Goal: Task Accomplishment & Management: Manage account settings

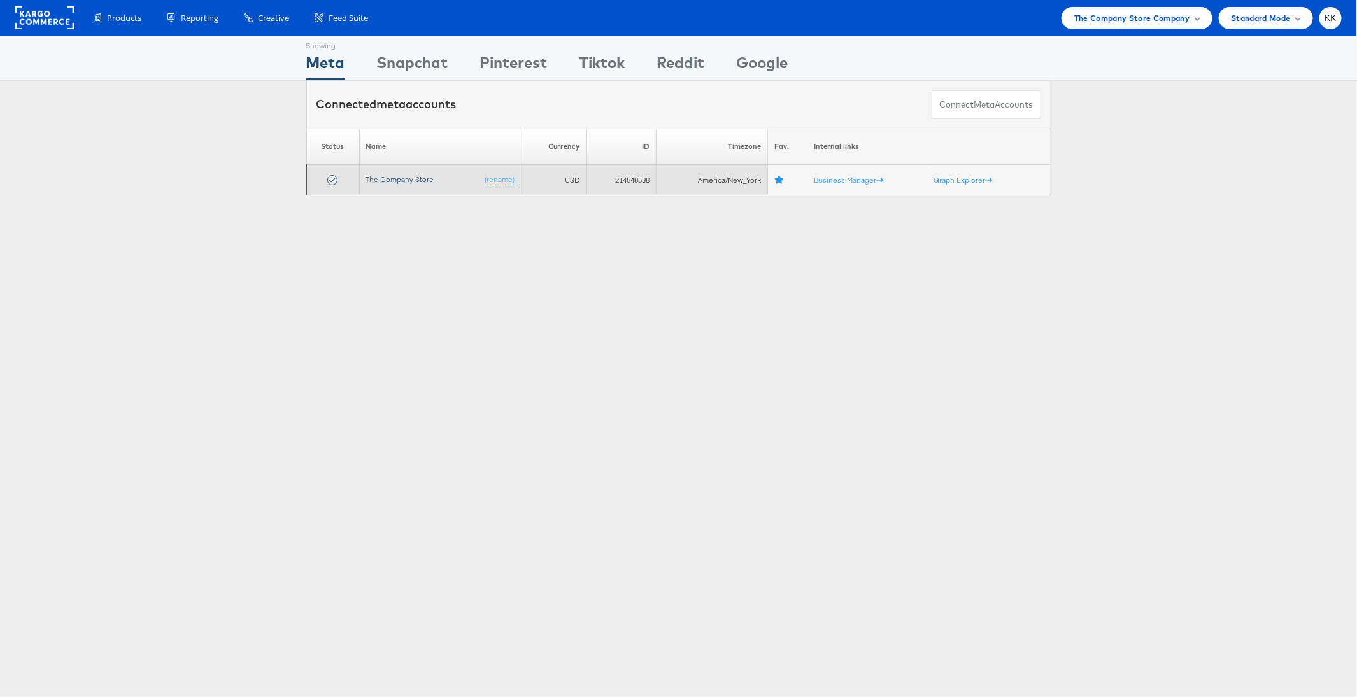
click at [413, 178] on link "The Company Store" at bounding box center [400, 179] width 68 height 10
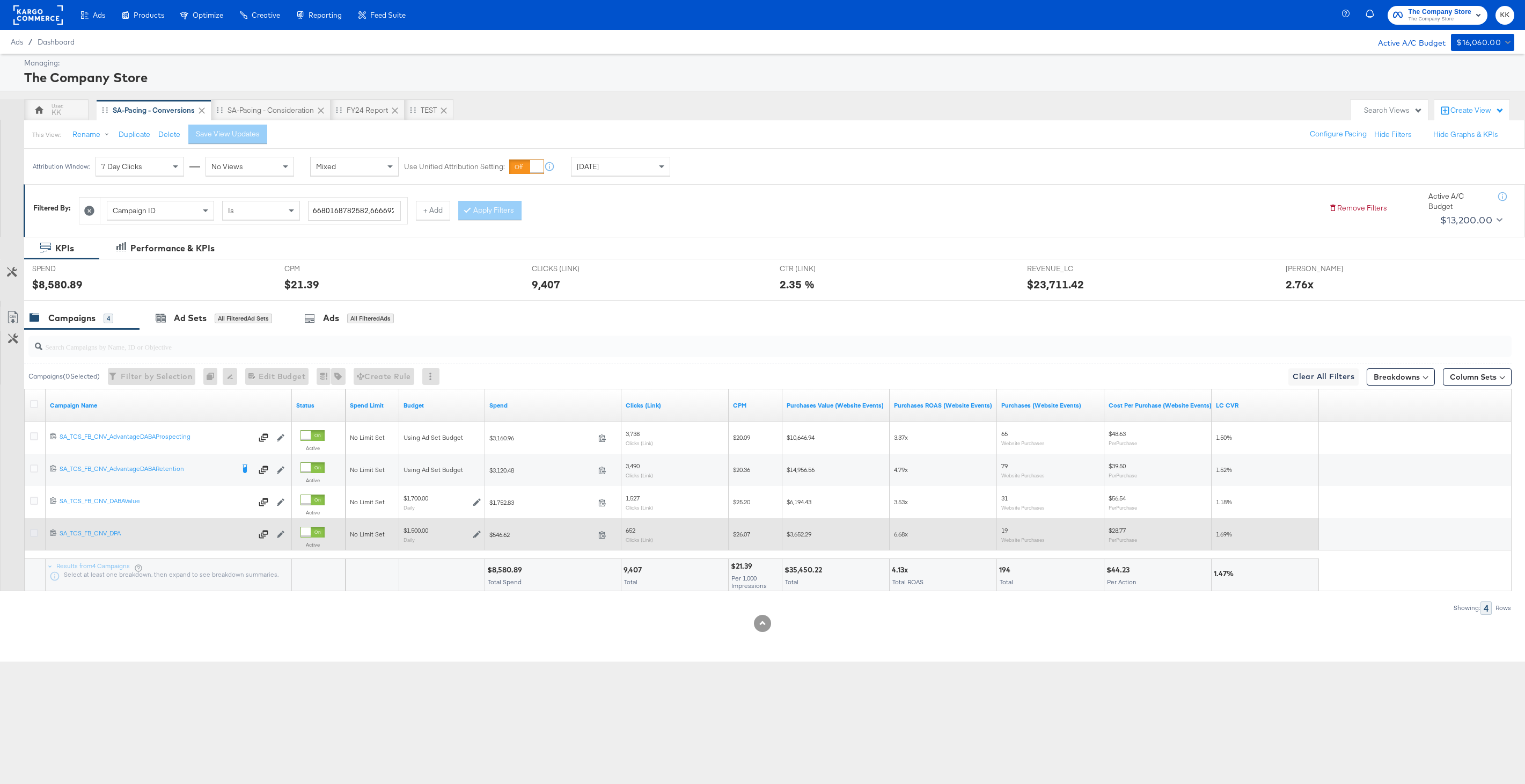
click at [30, 531] on icon at bounding box center [35, 533] width 8 height 8
click at [0, 0] on input "checkbox" at bounding box center [0, 0] width 0 height 0
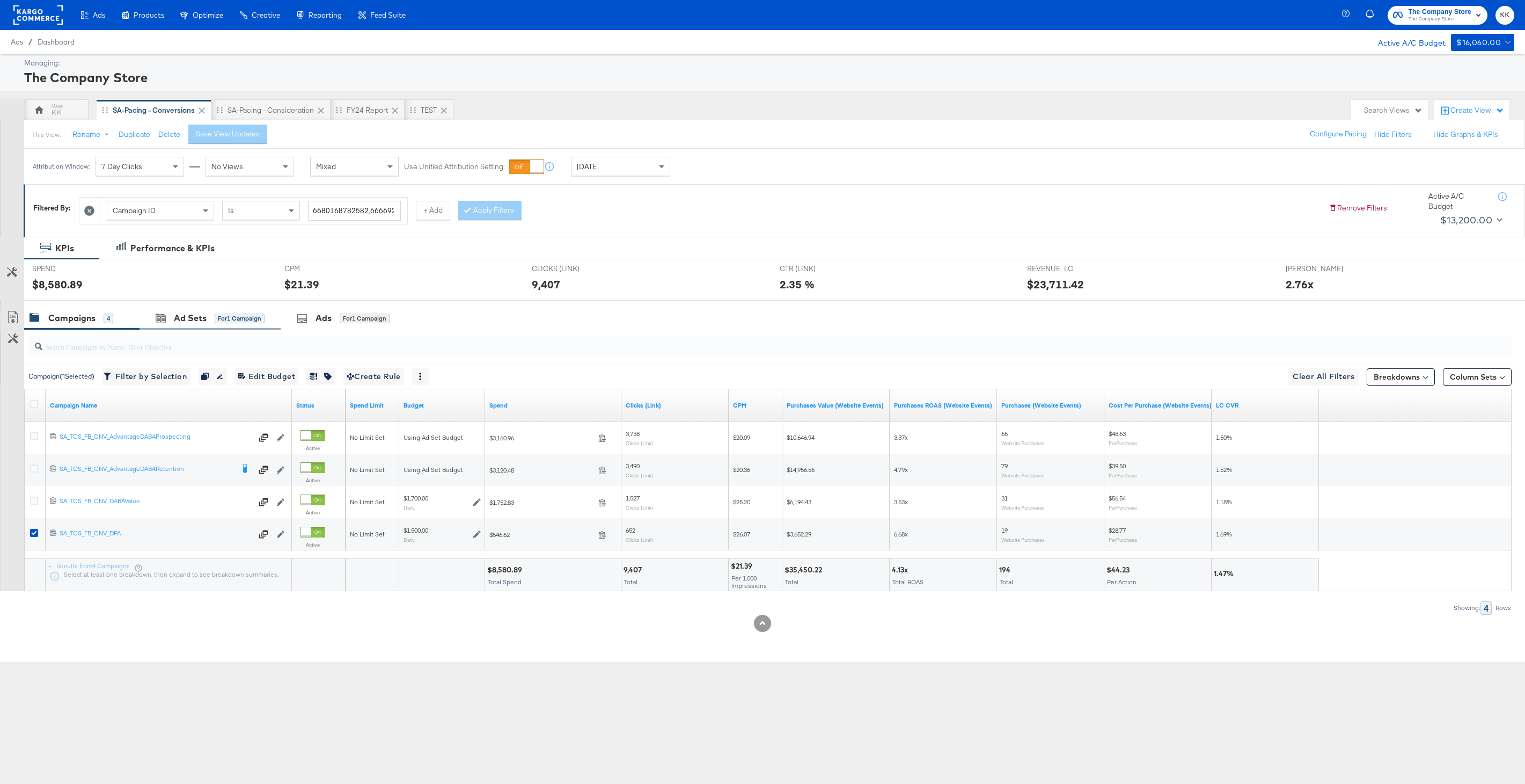
click at [209, 327] on div "Ad Sets for 1 Campaign" at bounding box center [210, 318] width 141 height 23
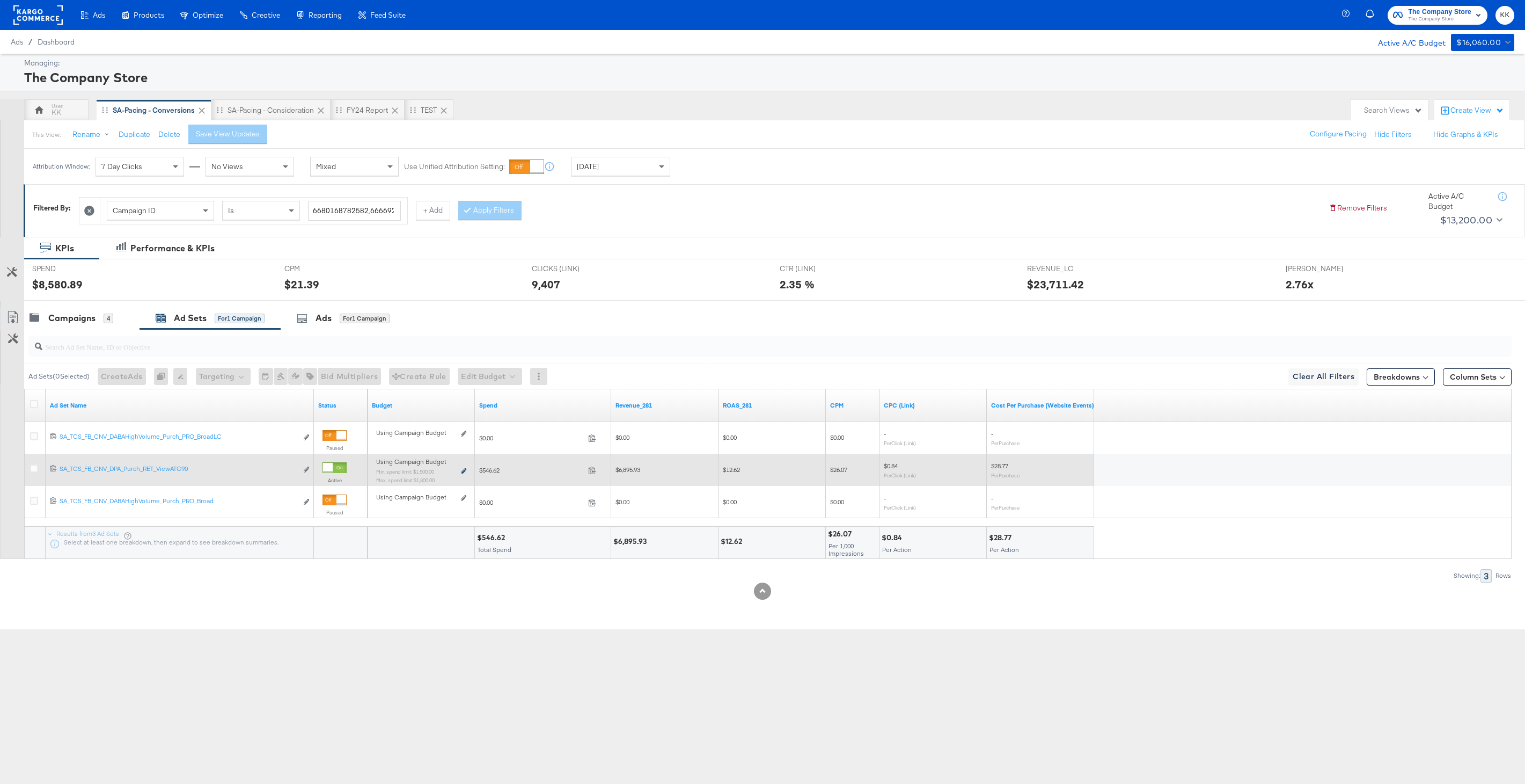
click at [464, 472] on icon at bounding box center [464, 470] width 5 height 6
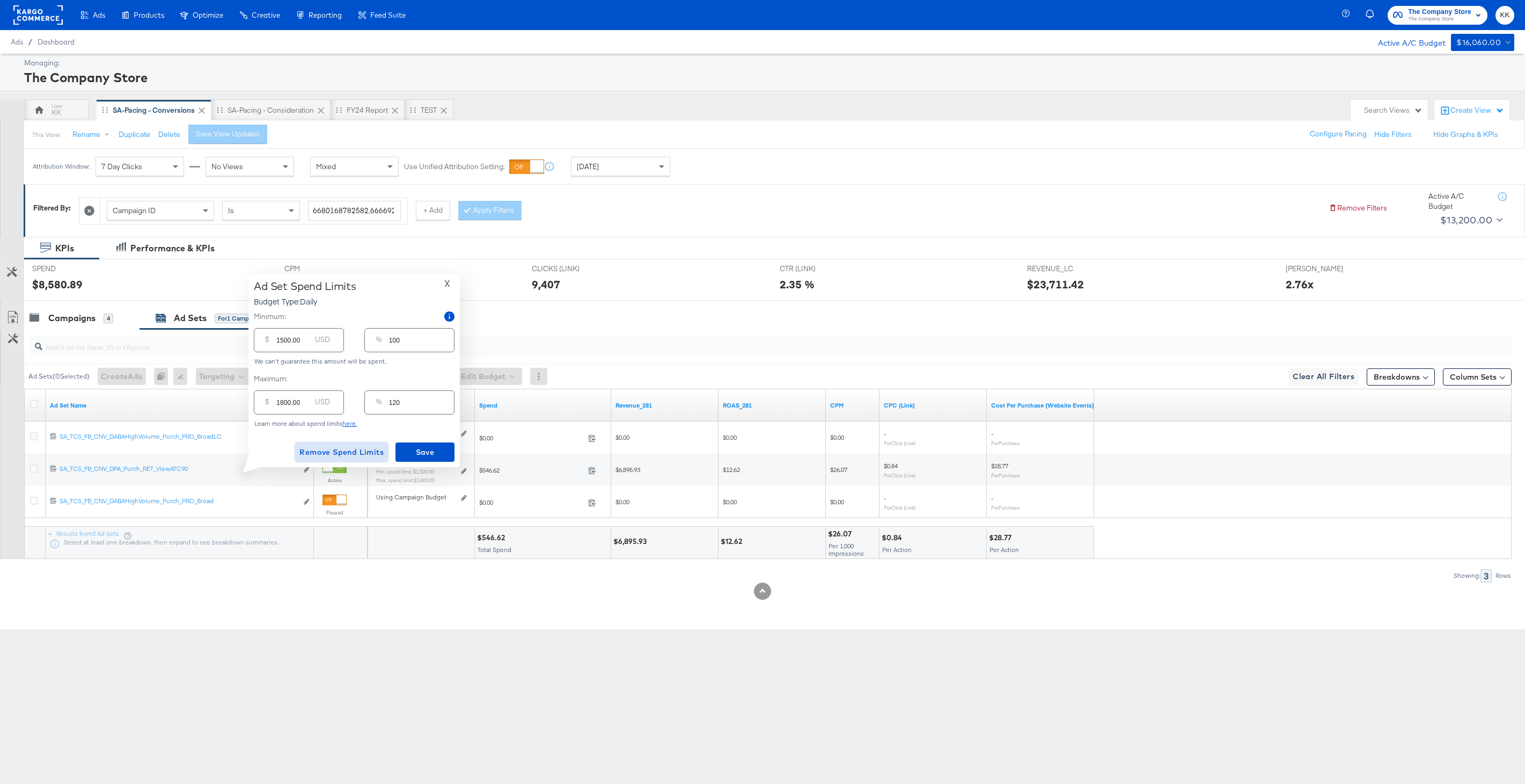
click at [345, 447] on span "Remove Spend Limits" at bounding box center [341, 452] width 84 height 13
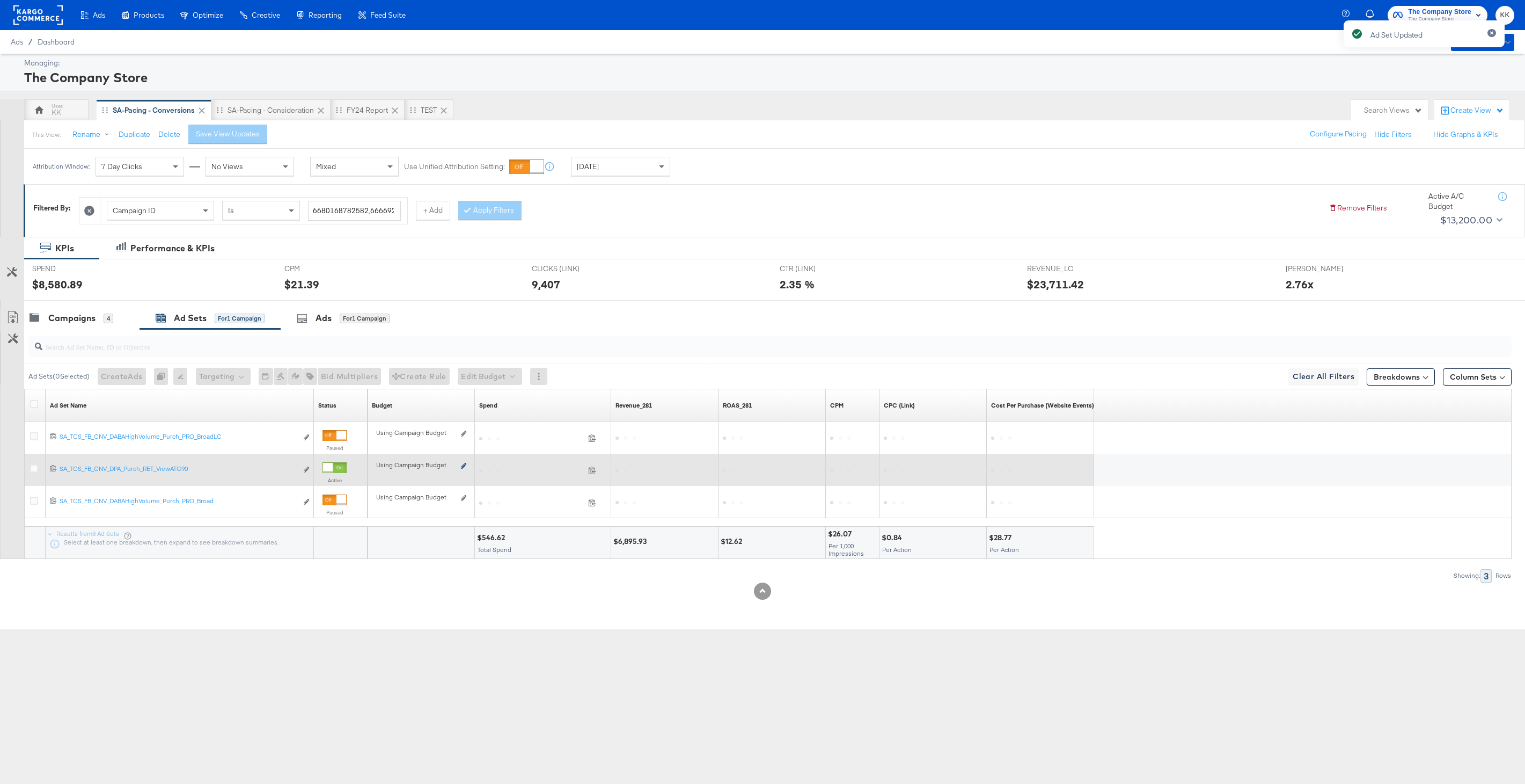
click at [462, 466] on icon at bounding box center [464, 465] width 5 height 6
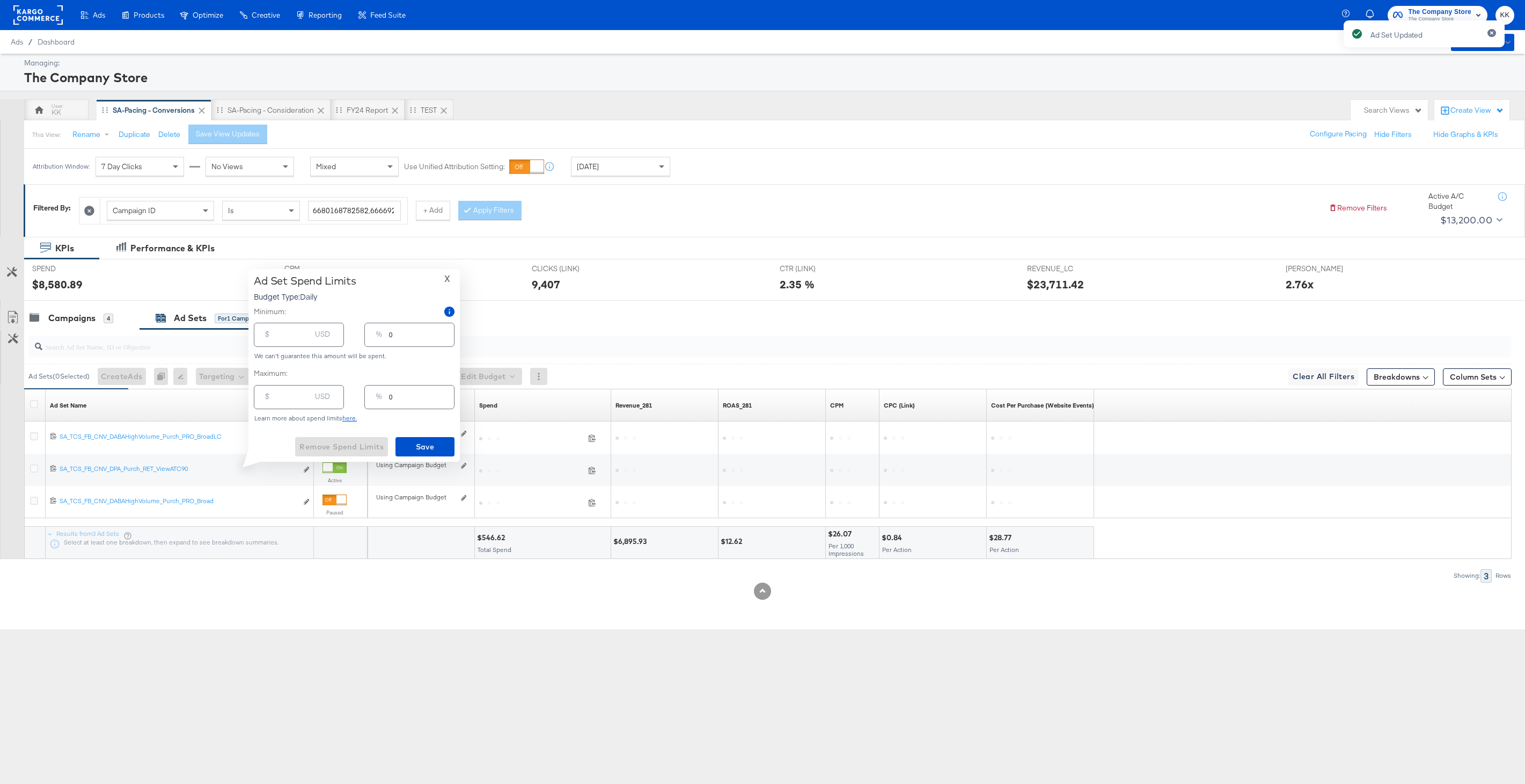
click at [284, 336] on input "number" at bounding box center [293, 330] width 35 height 23
type input "5"
type input "50"
type input "3"
type input "500"
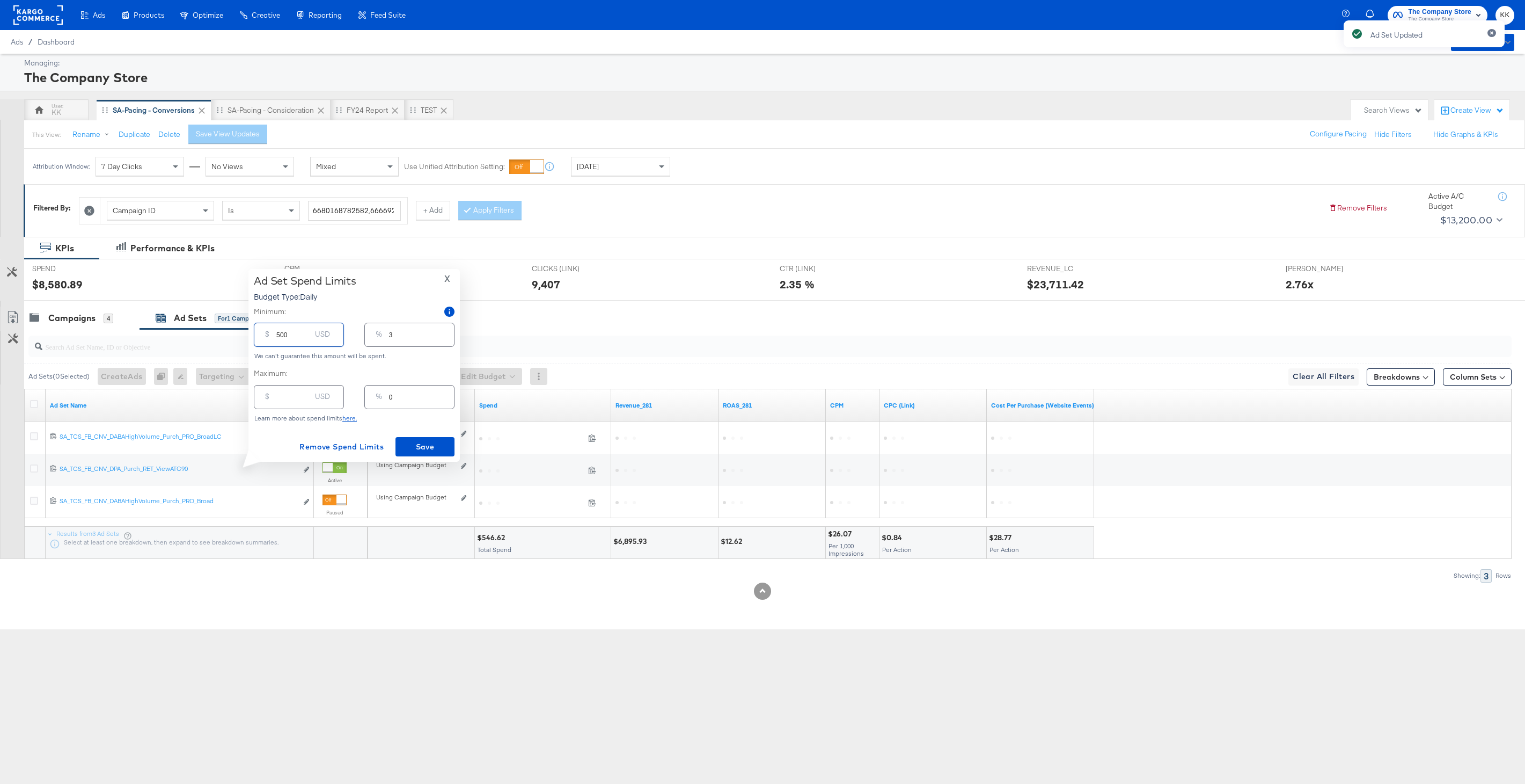
type input "33"
type input "50"
type input "3"
type input "5"
type input "0"
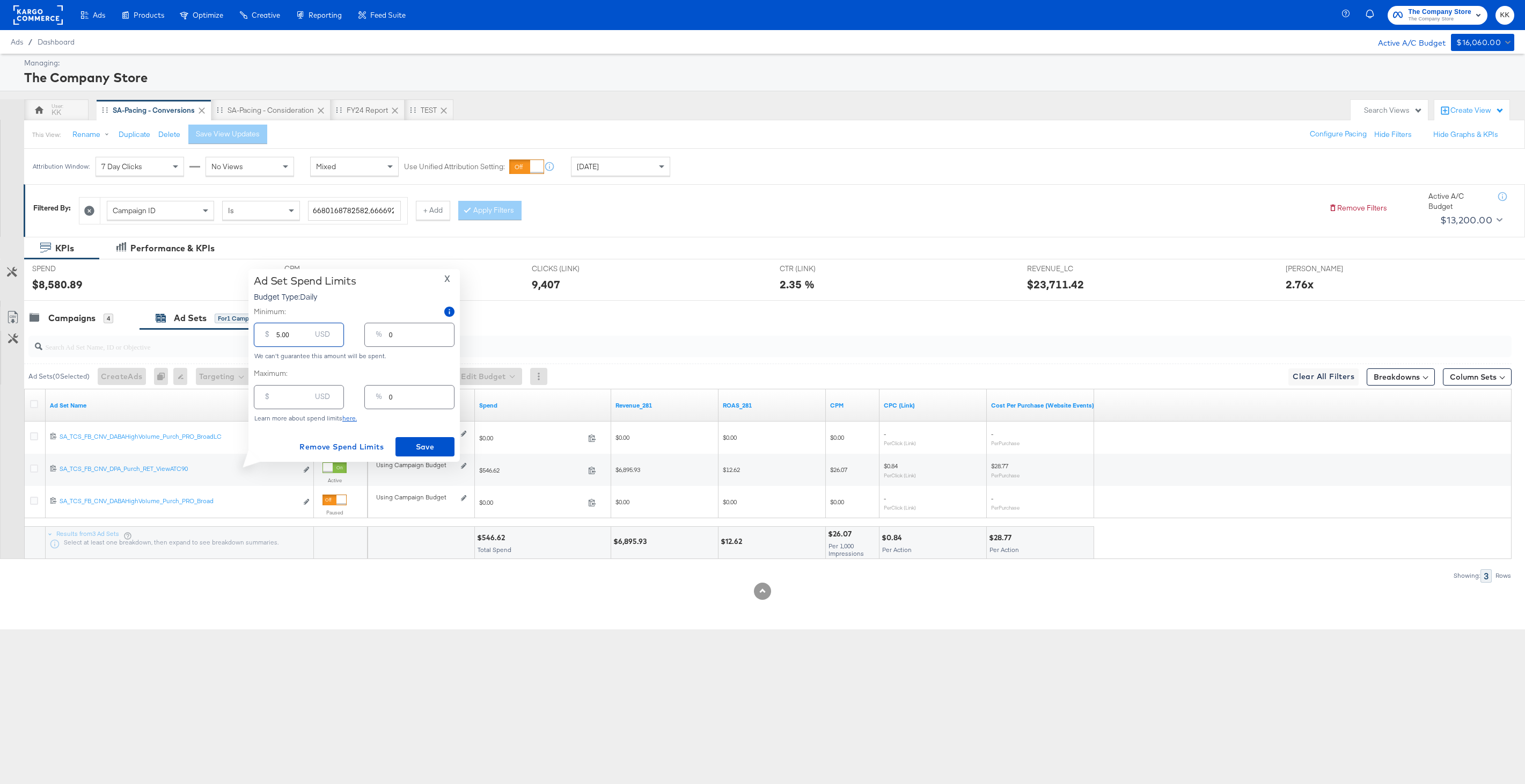
type input "15.00"
type input "1"
type input "105.00"
type input "7"
type input "15.00"
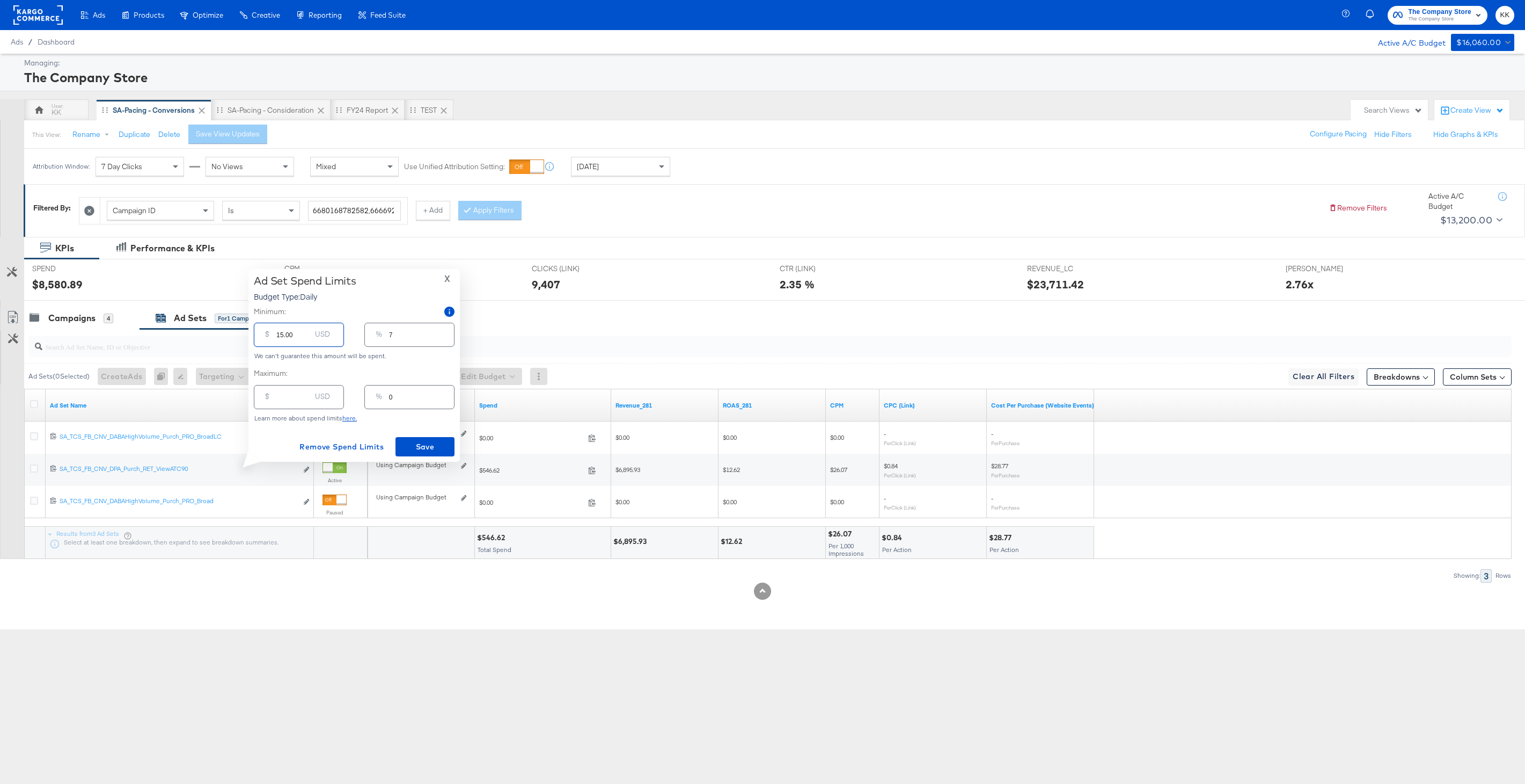
type input "1"
type input "150.00"
type input "10"
type input "1500.00"
type input "100"
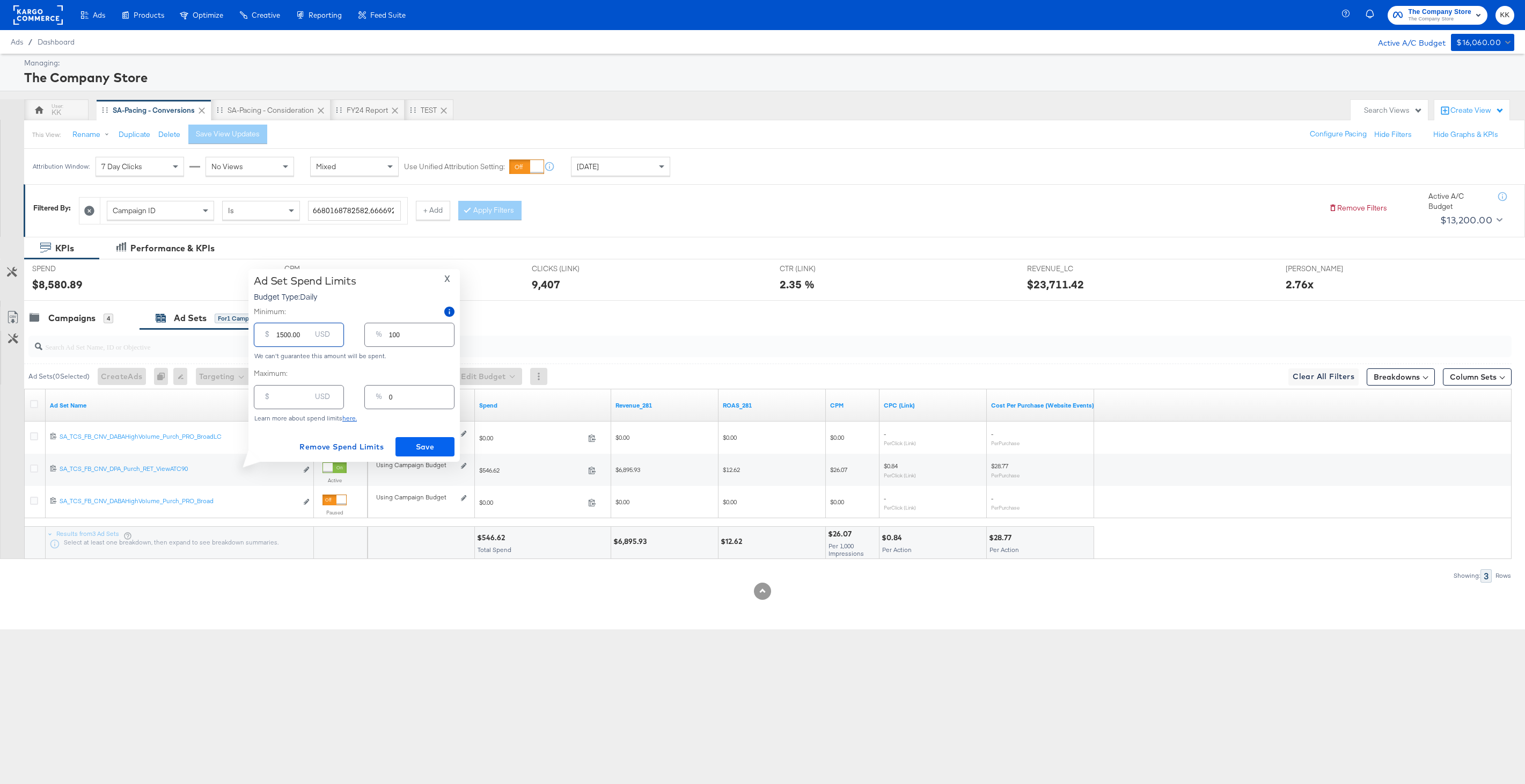
type input "1500.00"
click at [426, 444] on span "Save" at bounding box center [425, 447] width 51 height 13
click at [78, 320] on div "Campaigns" at bounding box center [72, 318] width 47 height 13
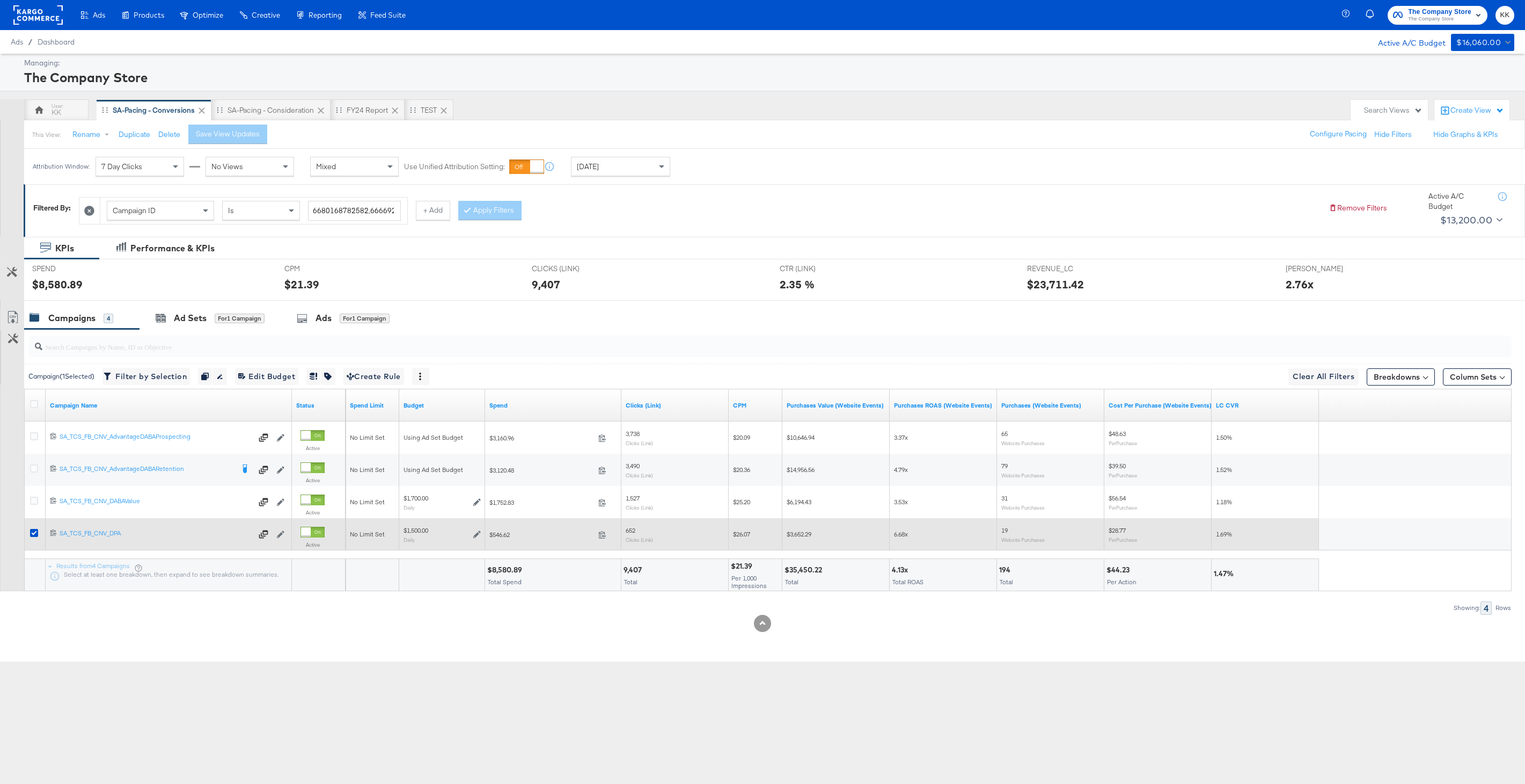
click at [31, 538] on div at bounding box center [35, 534] width 11 height 11
click at [32, 533] on icon at bounding box center [35, 533] width 8 height 8
click at [0, 0] on input "checkbox" at bounding box center [0, 0] width 0 height 0
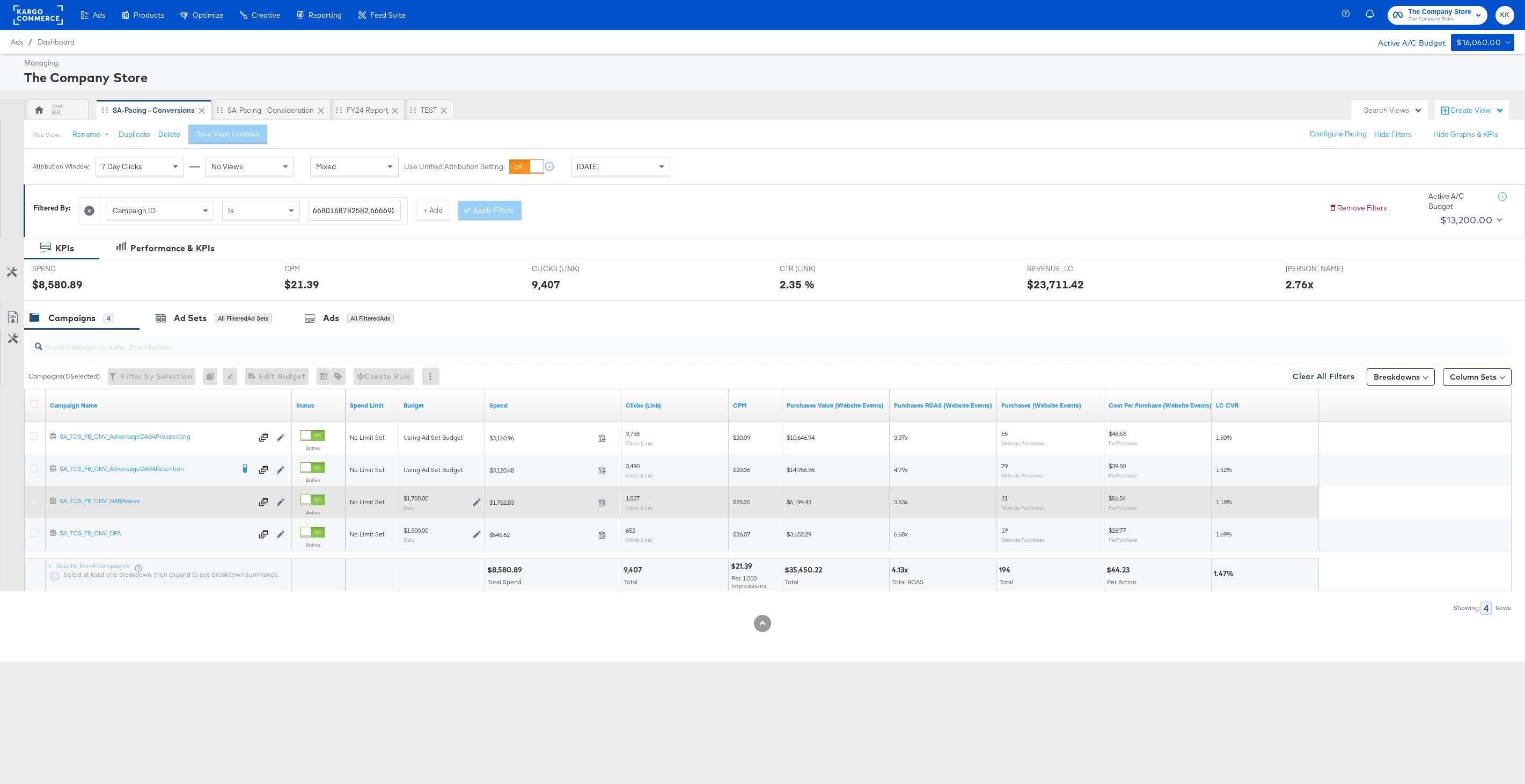
click at [35, 498] on icon at bounding box center [35, 501] width 8 height 8
click at [0, 0] on input "checkbox" at bounding box center [0, 0] width 0 height 0
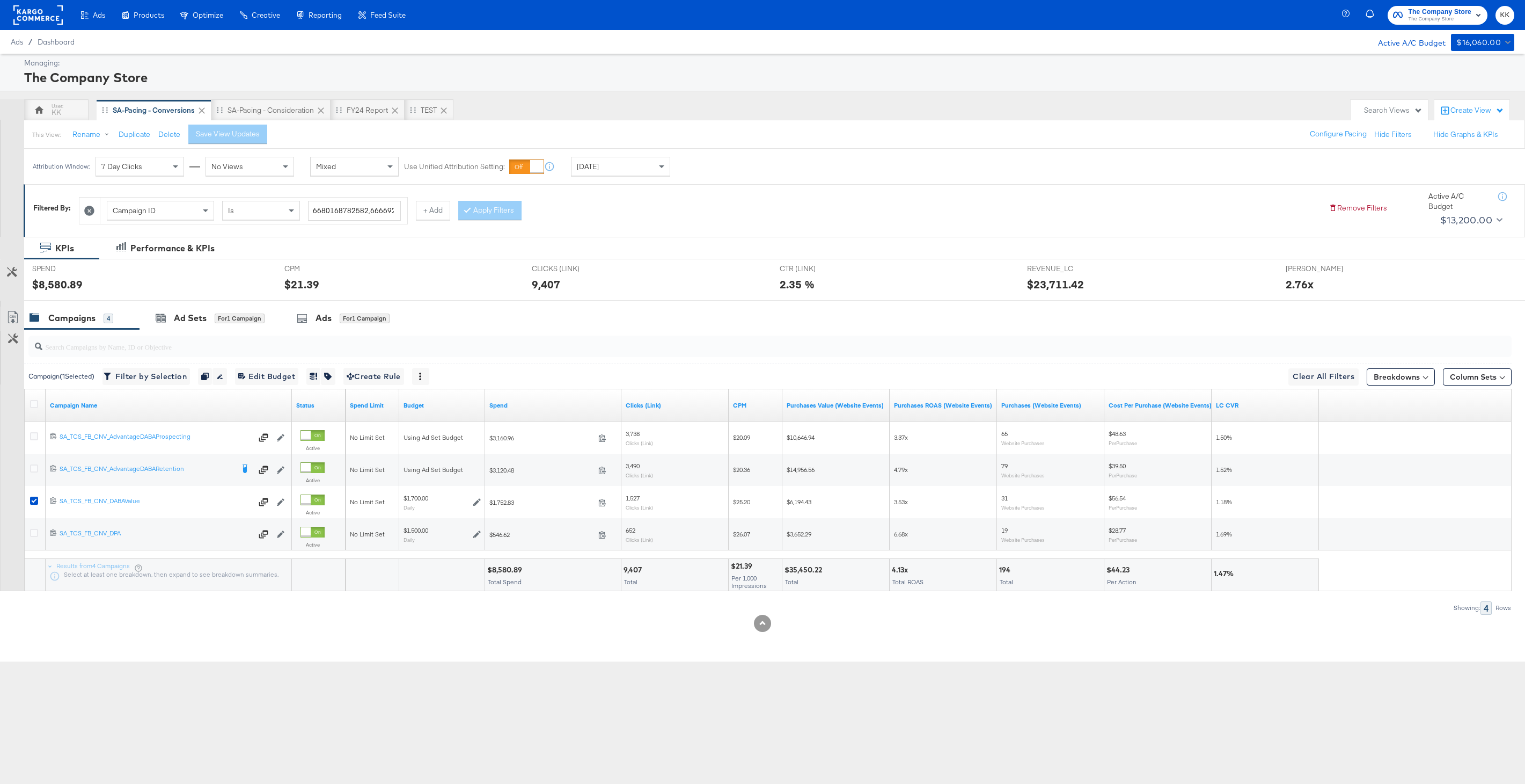
click at [212, 305] on div at bounding box center [762, 305] width 1525 height 8
click at [212, 319] on div "Ad Sets for 1 Campaign" at bounding box center [210, 318] width 109 height 13
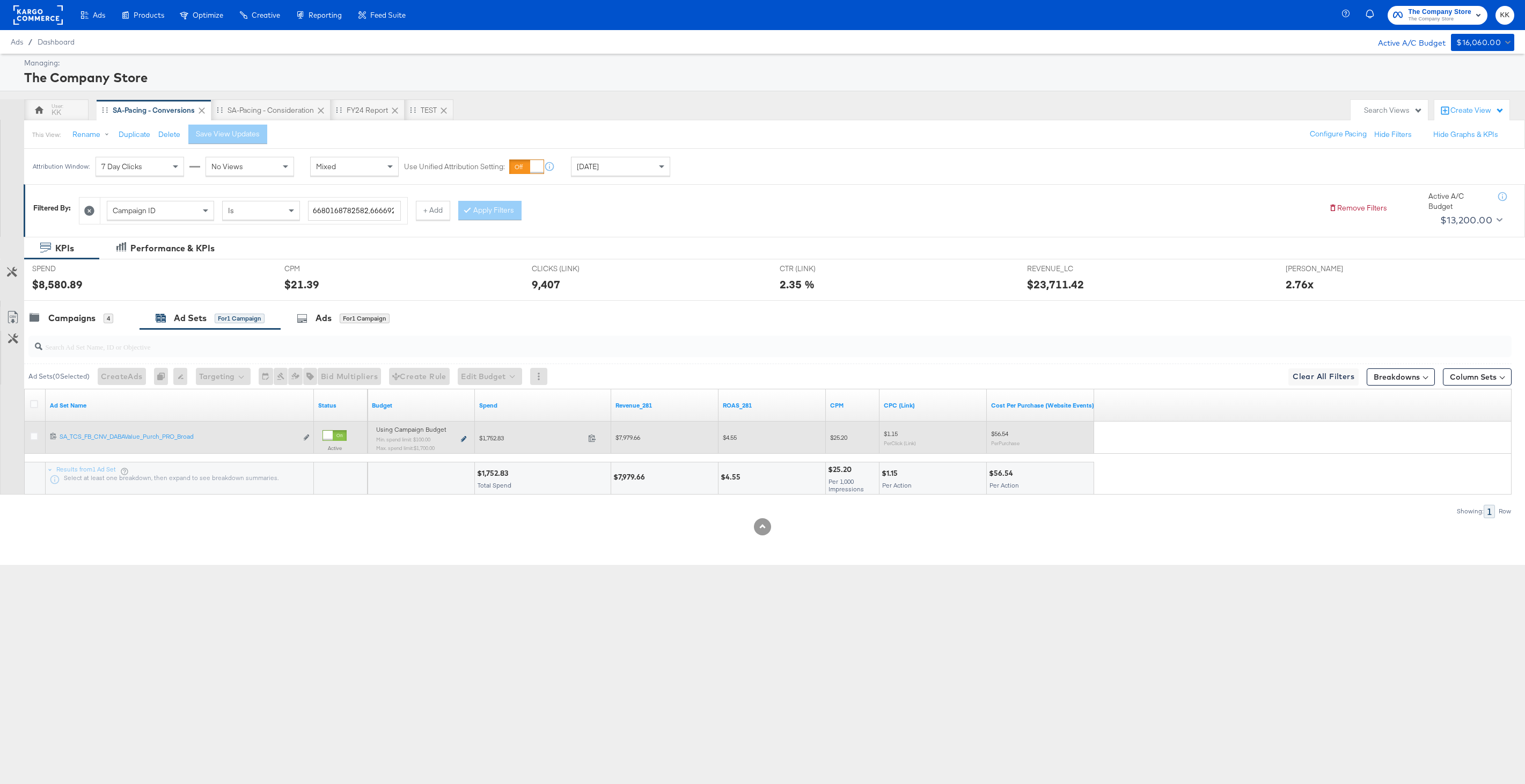
click at [463, 438] on icon at bounding box center [464, 438] width 5 height 6
type input "100.00"
type input "6"
type input "1700.00"
type input "100"
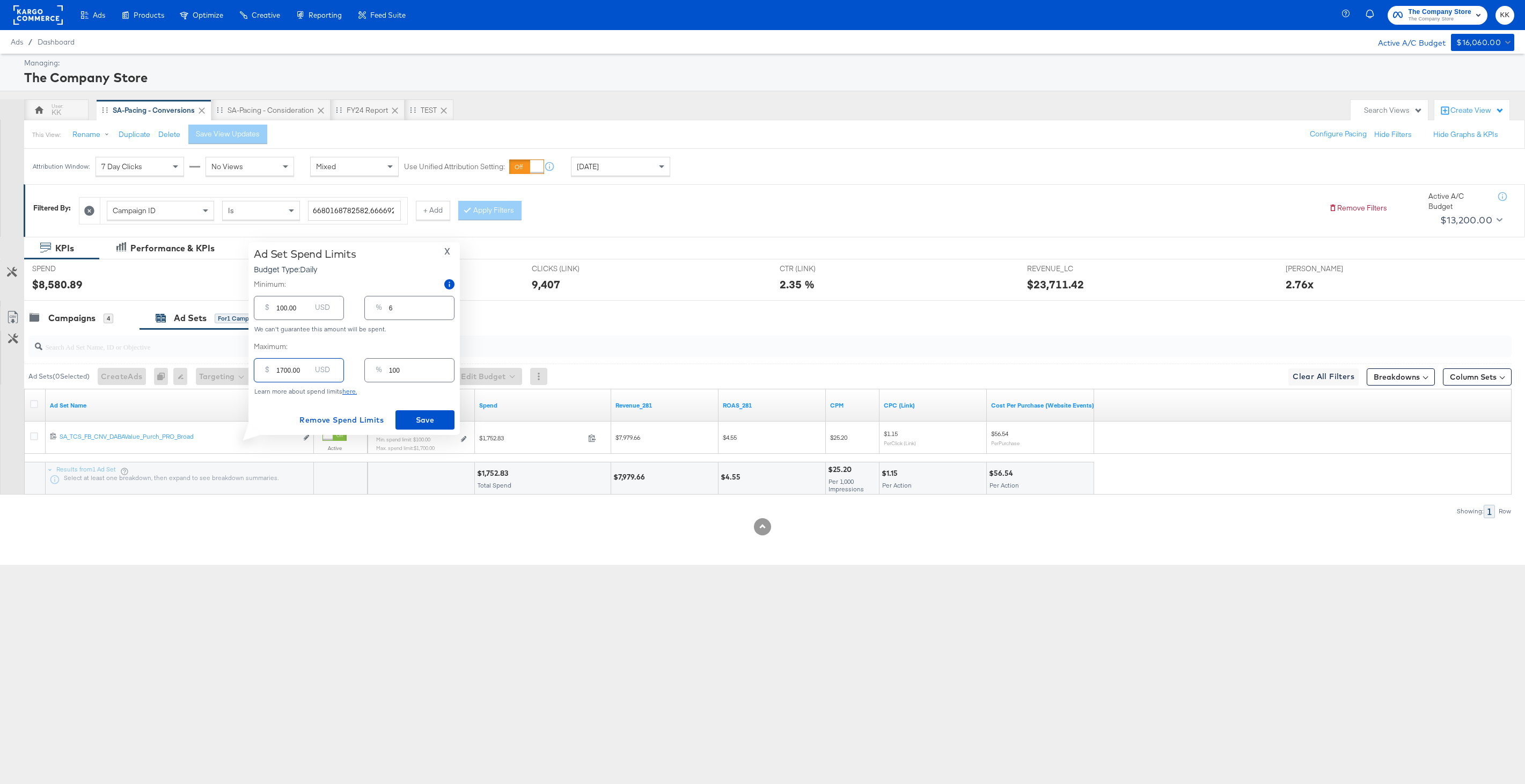
drag, startPoint x: 284, startPoint y: 370, endPoint x: 258, endPoint y: 370, distance: 26.0
click at [258, 370] on div "$ 1700.00 USD" at bounding box center [298, 370] width 90 height 24
type input "200.00"
type input "12"
type input "2500.00"
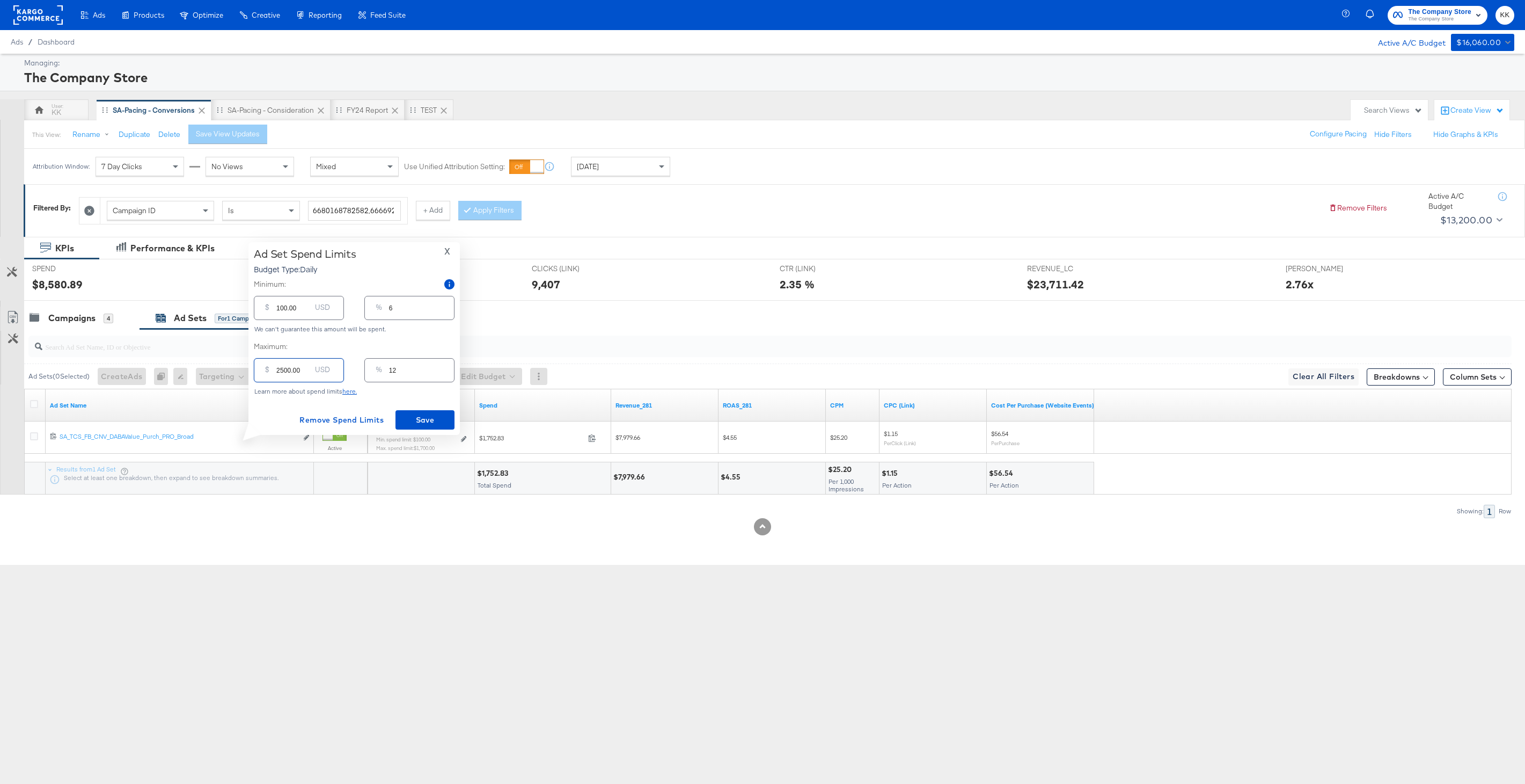
type input "147"
type input "2500.00"
click at [282, 307] on input "100.00" at bounding box center [293, 303] width 35 height 23
type input "1000.00"
type input "59"
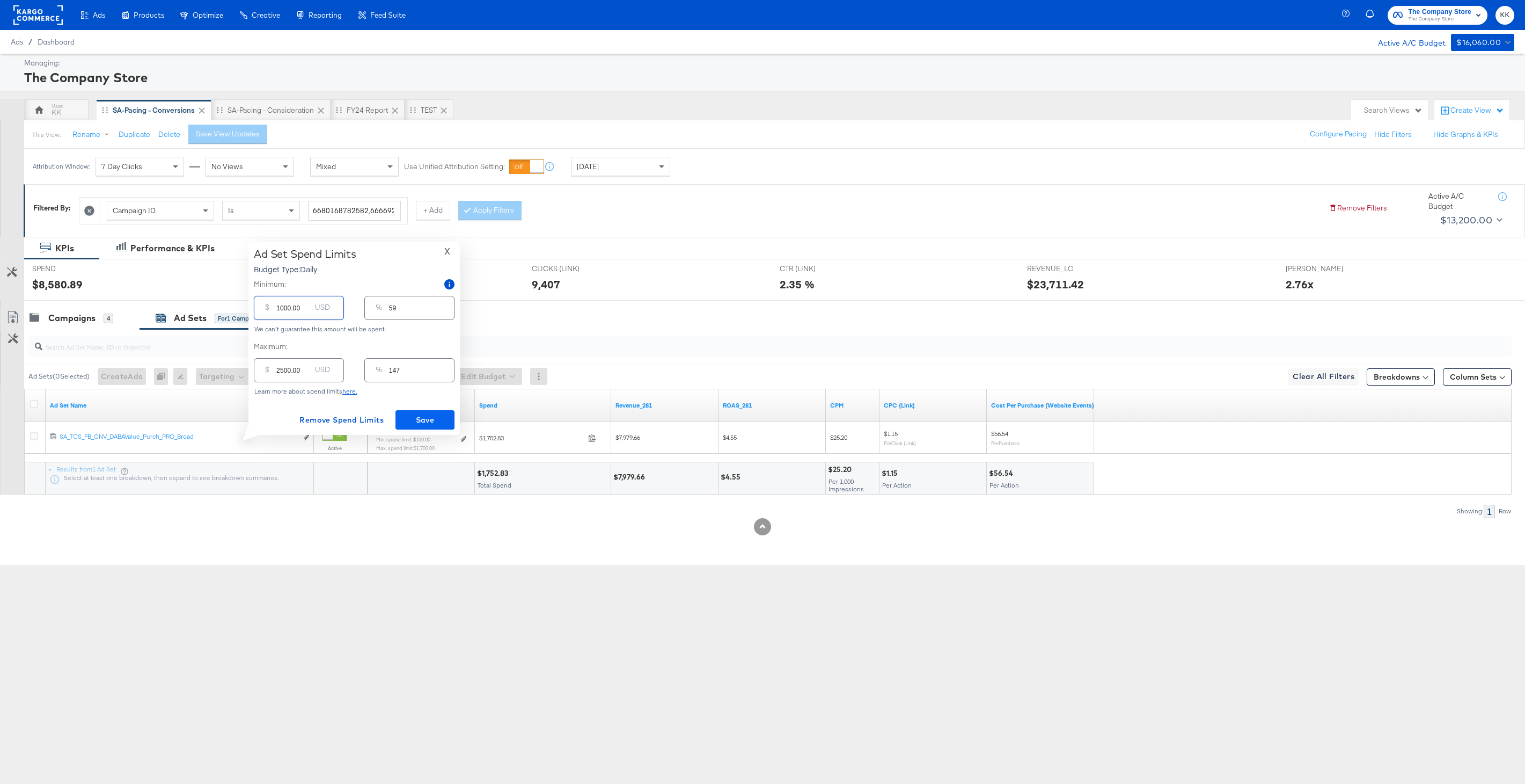
type input "1000.00"
click at [426, 416] on span "Save" at bounding box center [425, 420] width 51 height 13
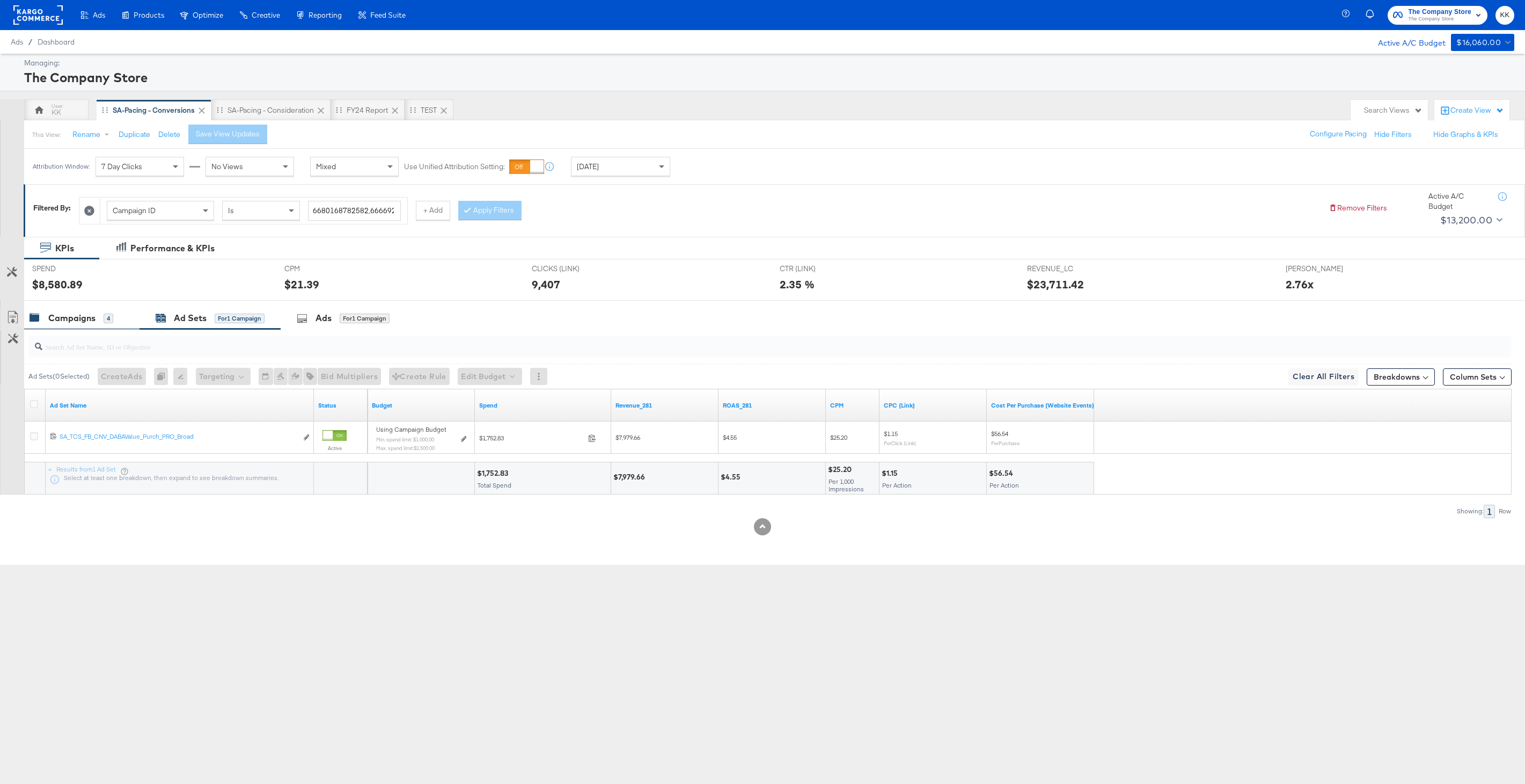
click at [88, 319] on div "Campaigns" at bounding box center [72, 318] width 47 height 13
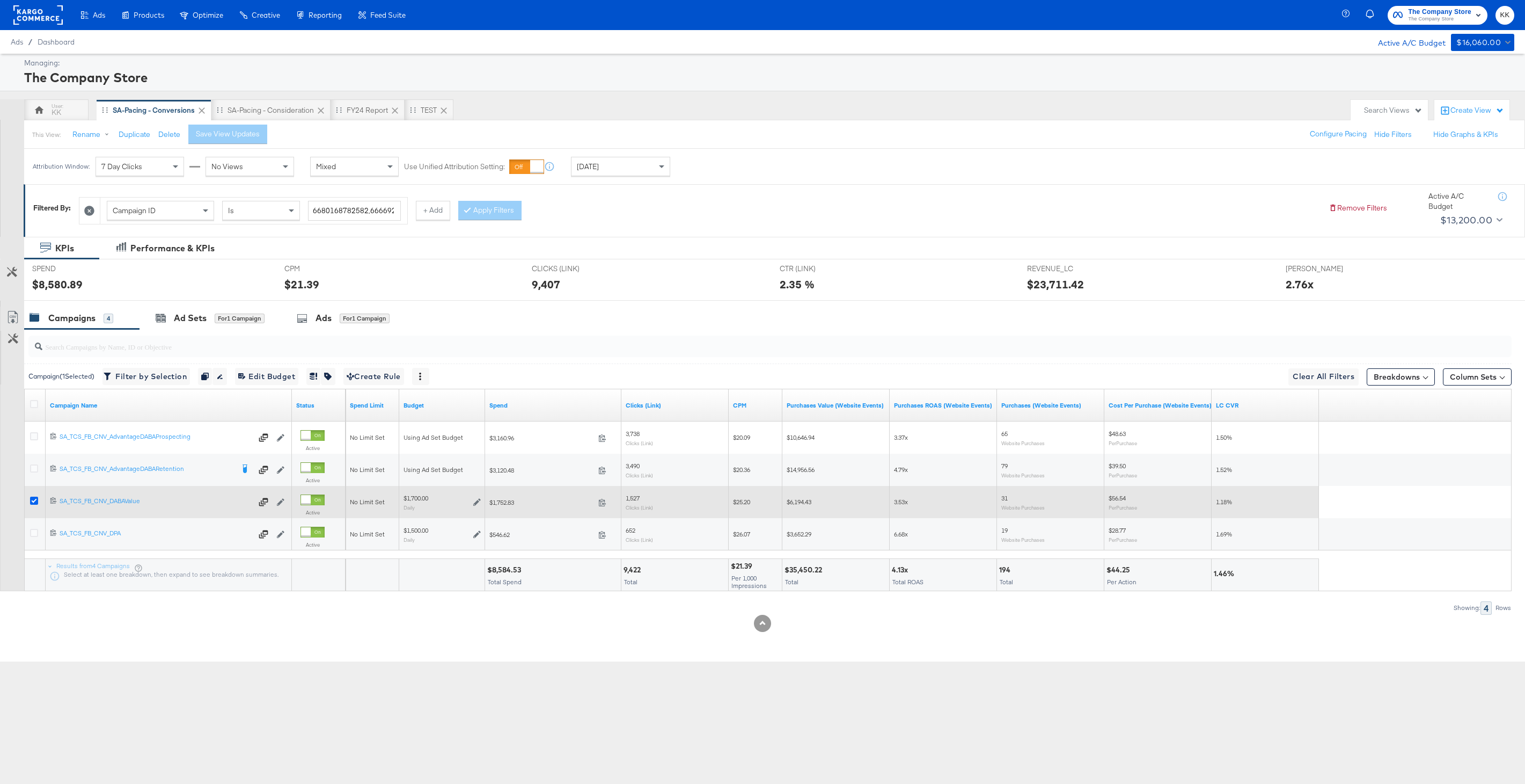
click at [30, 503] on icon at bounding box center [35, 501] width 8 height 8
click at [0, 0] on input "checkbox" at bounding box center [0, 0] width 0 height 0
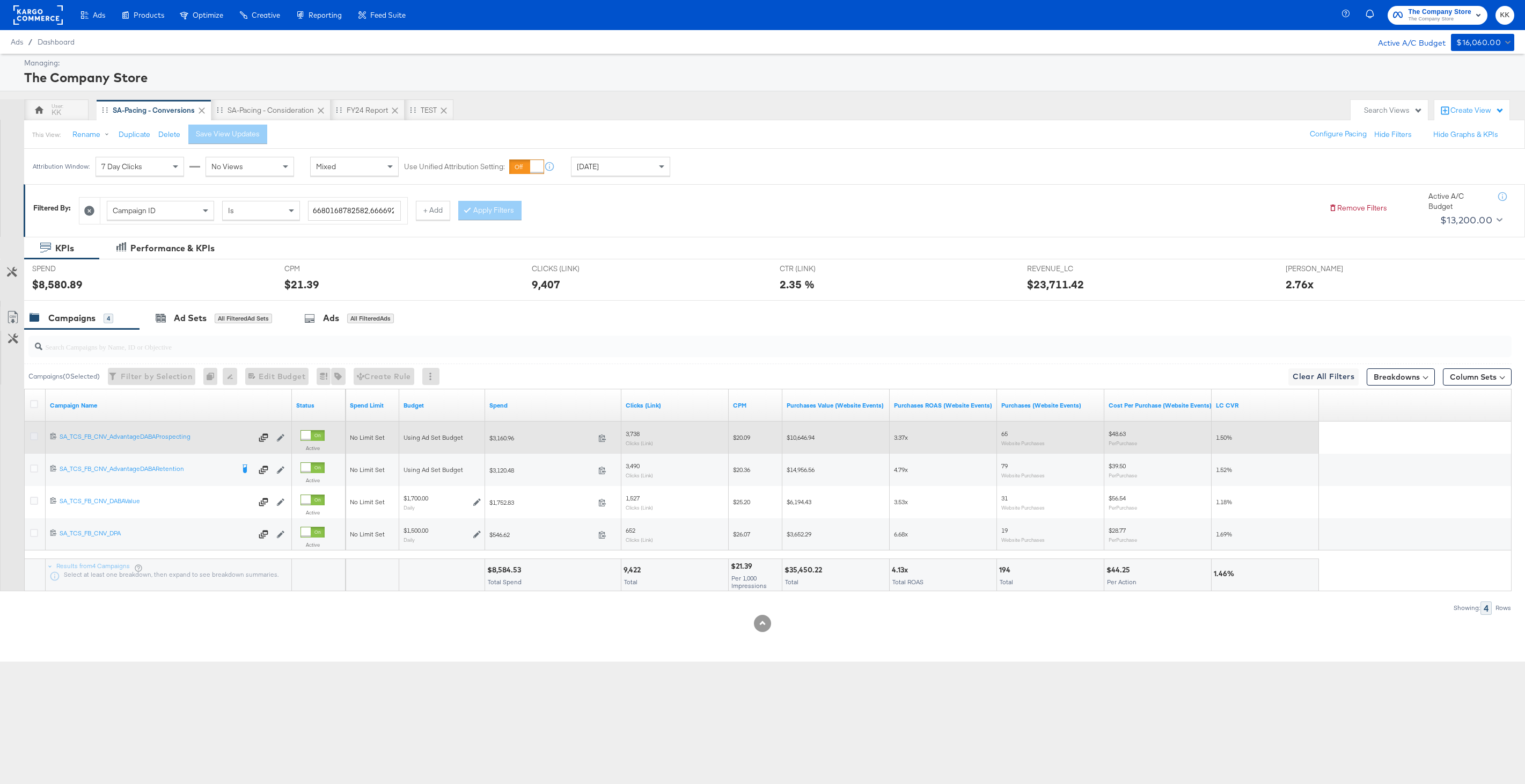
click at [32, 433] on icon at bounding box center [35, 437] width 8 height 8
click at [0, 0] on input "checkbox" at bounding box center [0, 0] width 0 height 0
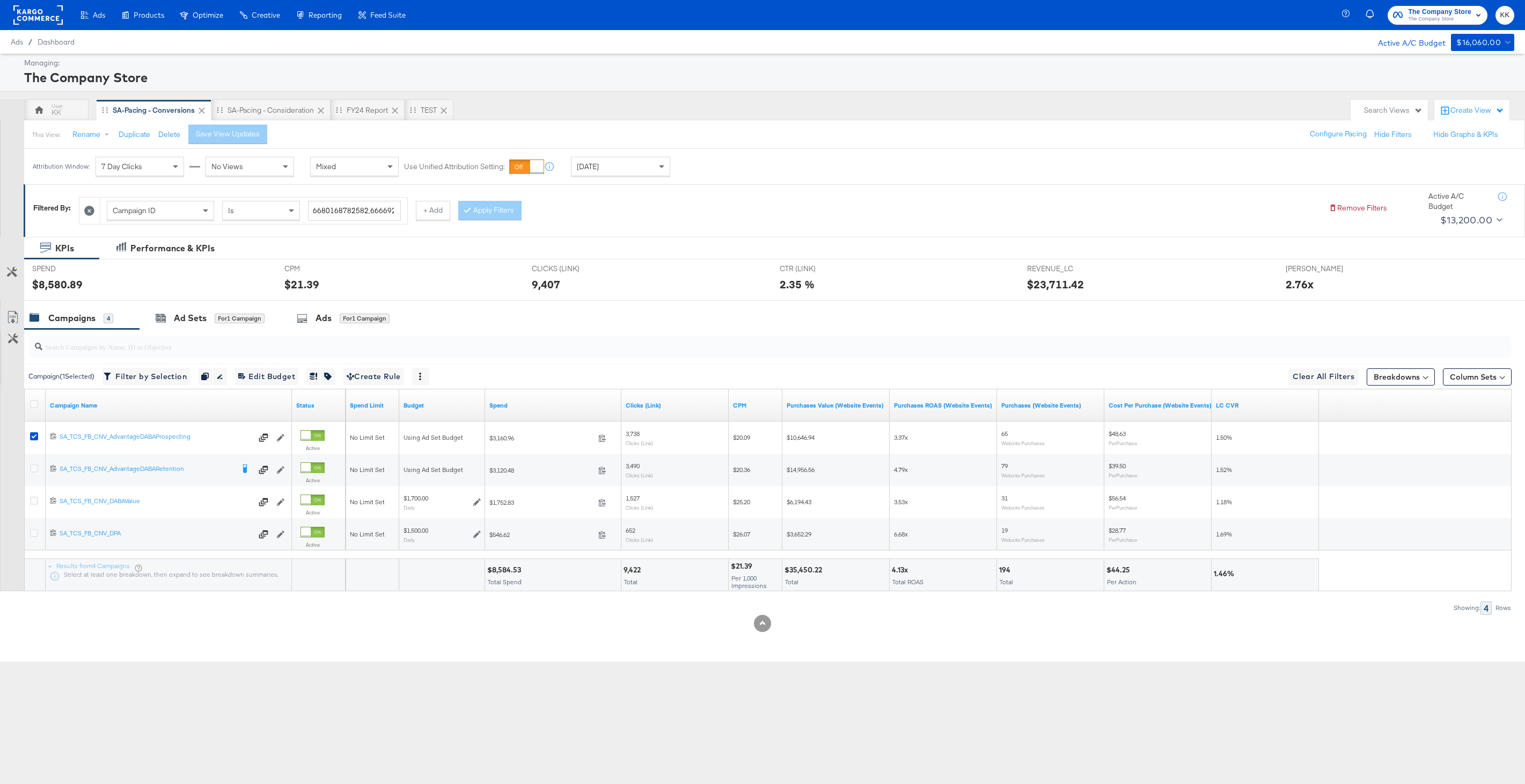
click at [246, 301] on div at bounding box center [787, 301] width 1525 height 1
click at [223, 323] on div "for 1 Campaign" at bounding box center [239, 318] width 50 height 9
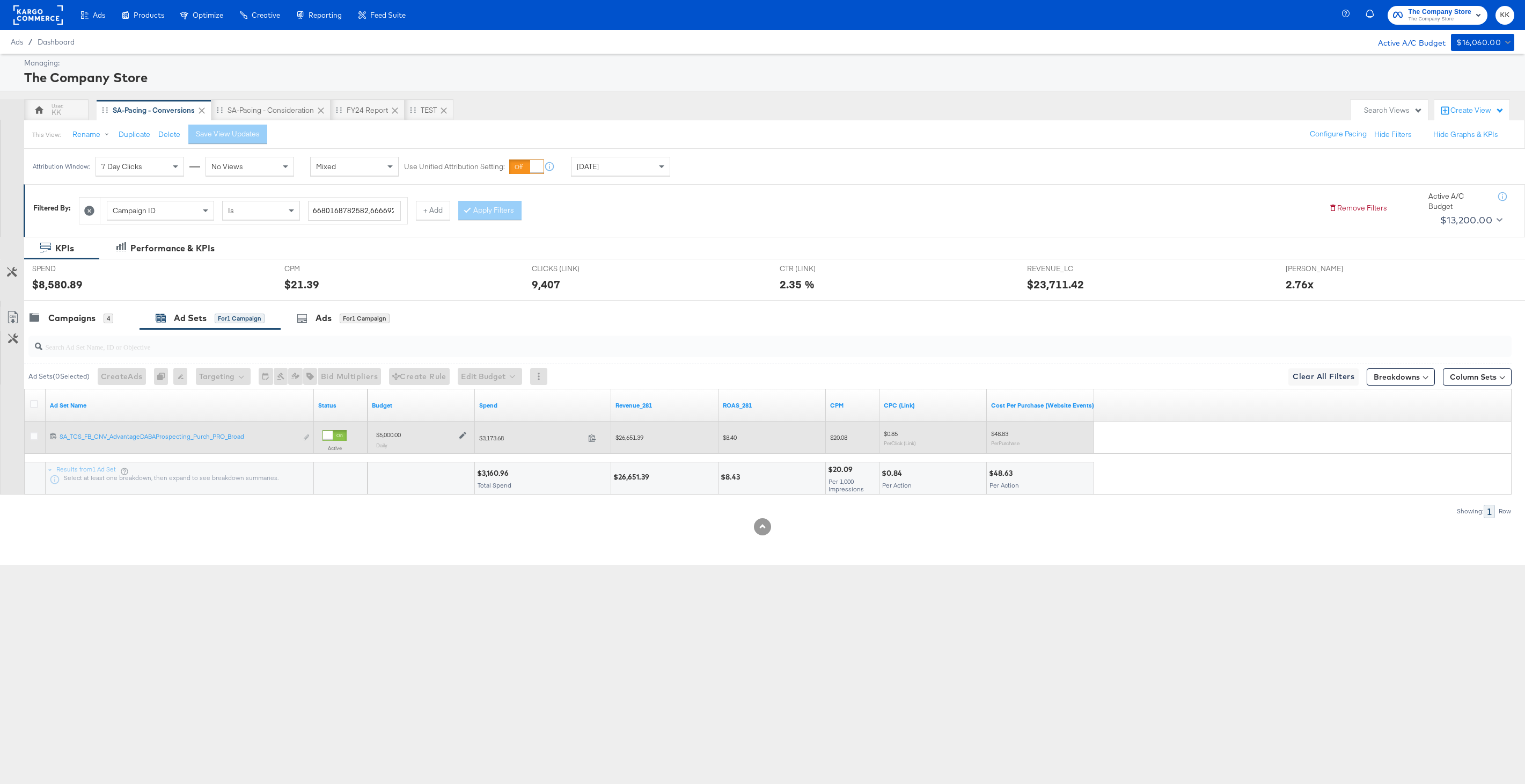
click at [459, 436] on icon at bounding box center [462, 435] width 8 height 8
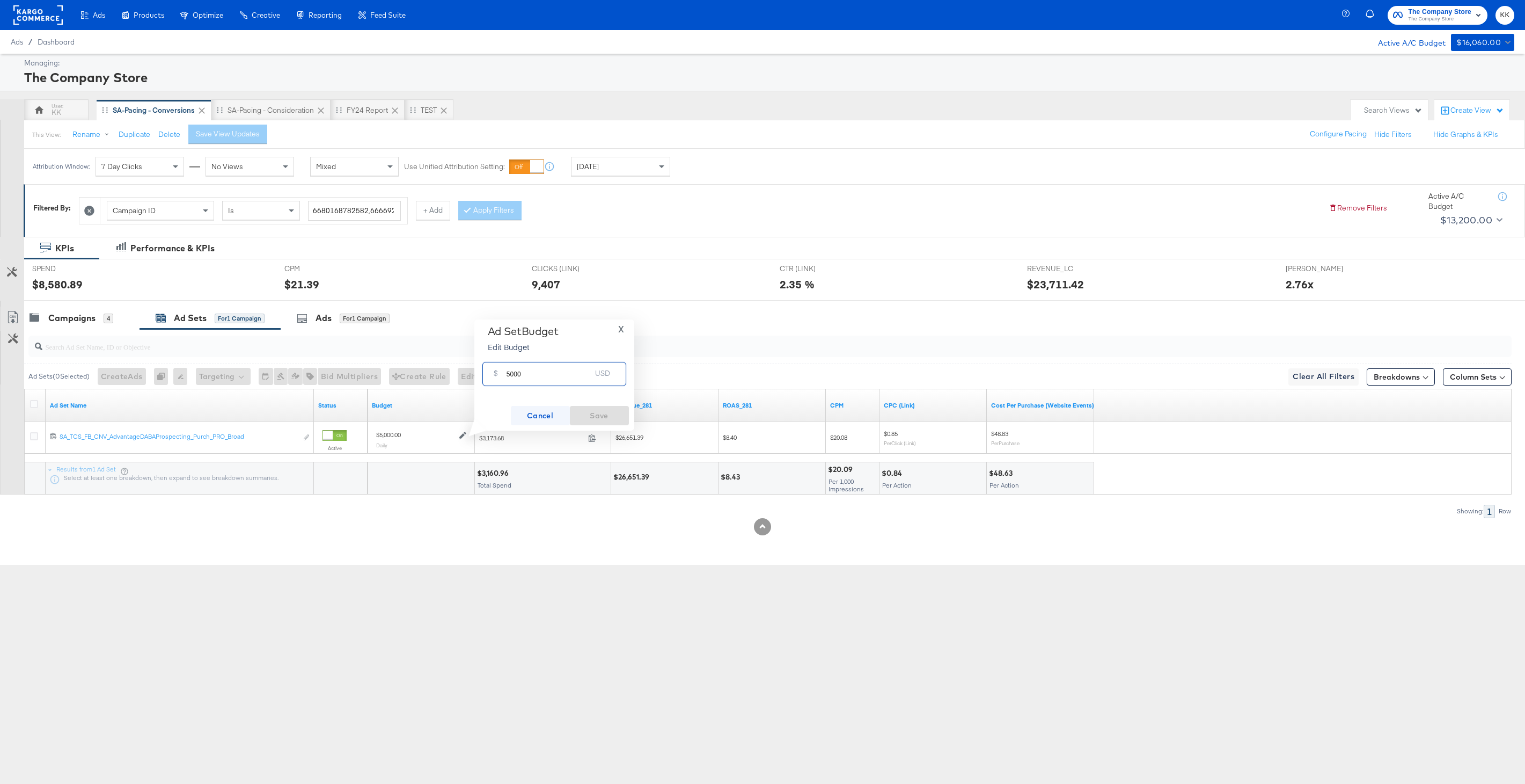
drag, startPoint x: 513, startPoint y: 373, endPoint x: 527, endPoint y: 421, distance: 50.0
click at [513, 373] on input "5000" at bounding box center [549, 369] width 85 height 23
type input "5800"
click at [622, 423] on button "Save" at bounding box center [599, 415] width 59 height 19
click at [99, 320] on div "Campaigns 4" at bounding box center [71, 318] width 83 height 13
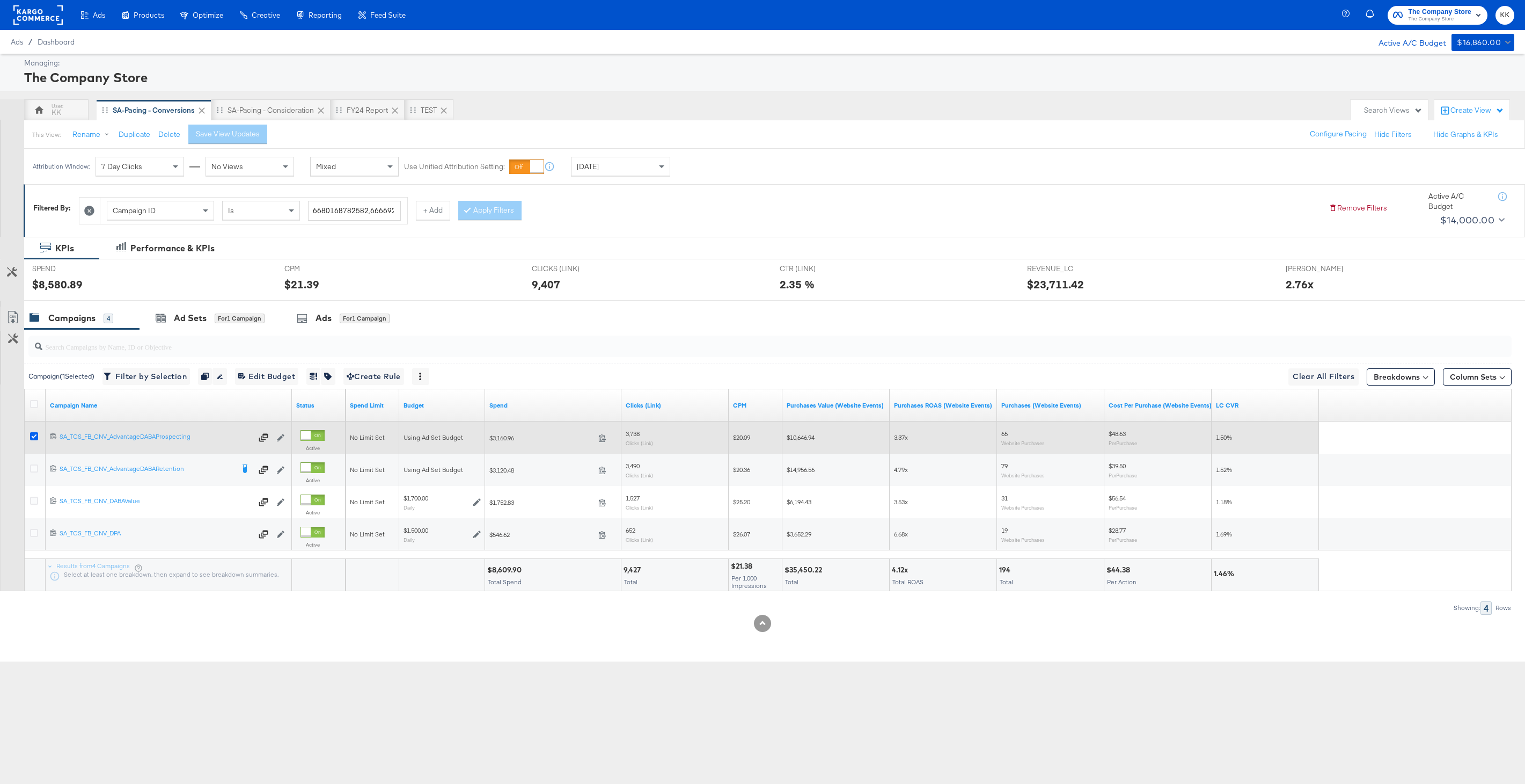
click at [36, 435] on icon at bounding box center [35, 437] width 8 height 8
click at [0, 0] on input "checkbox" at bounding box center [0, 0] width 0 height 0
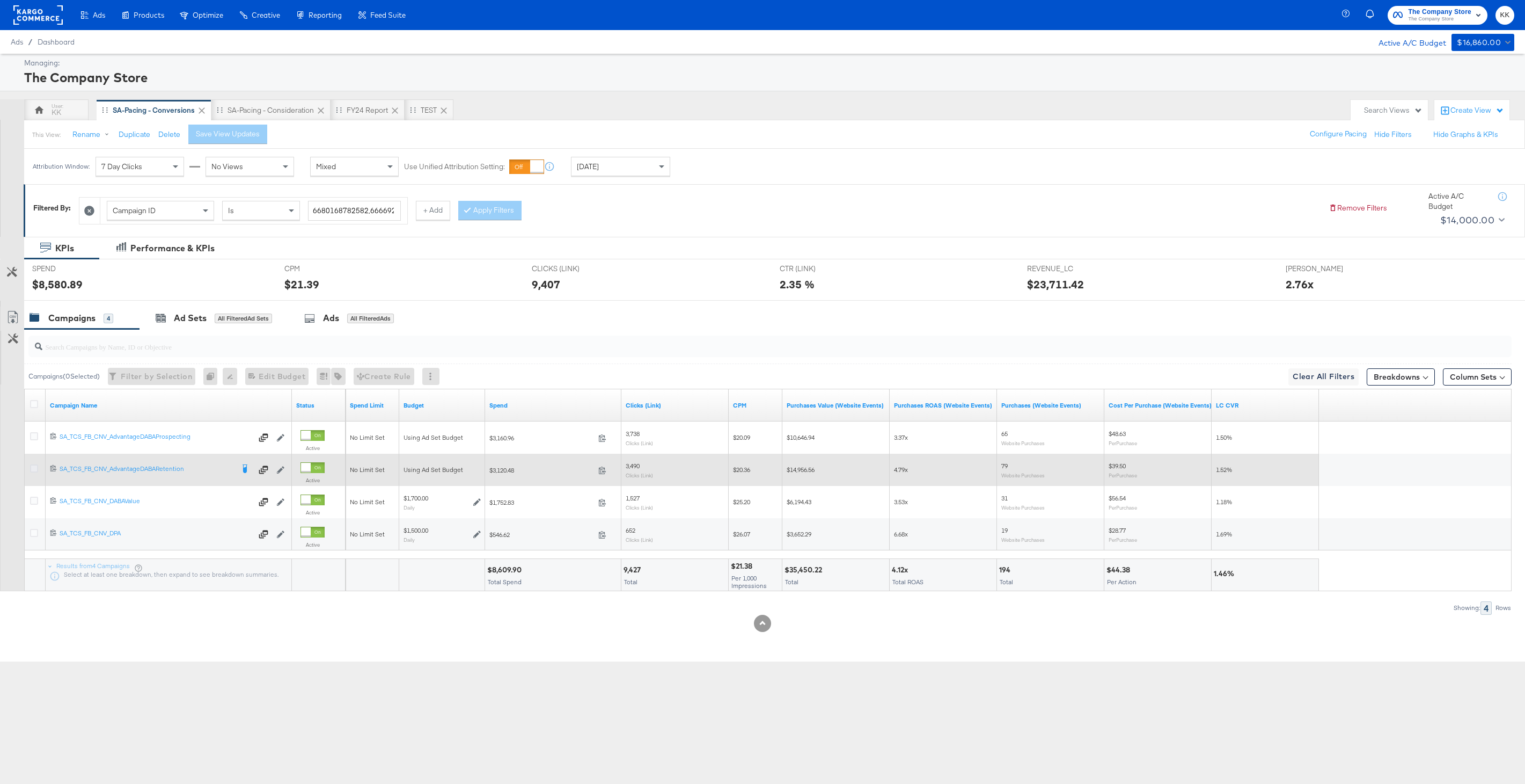
click at [34, 464] on icon at bounding box center [35, 469] width 8 height 8
click at [0, 0] on input "checkbox" at bounding box center [0, 0] width 0 height 0
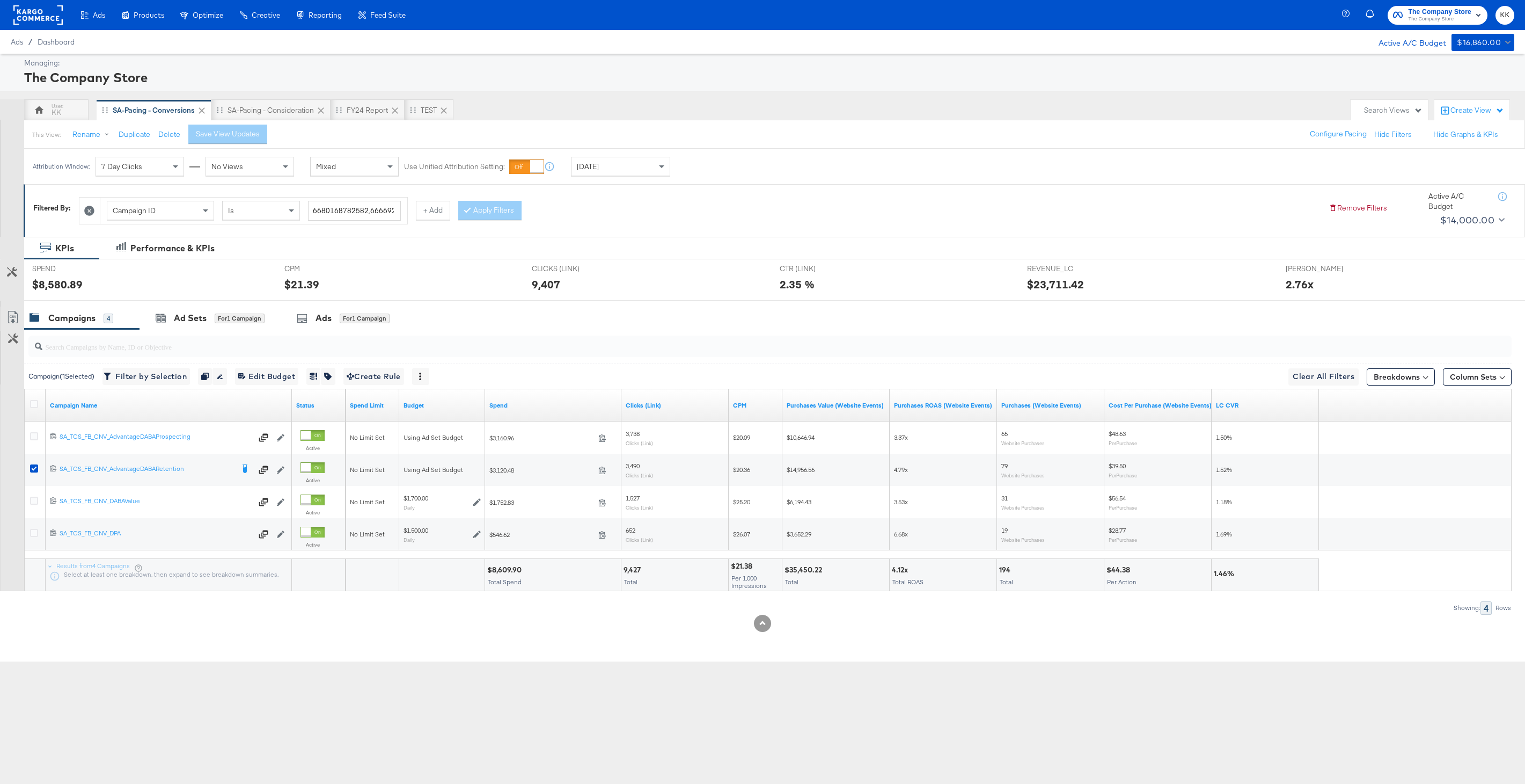
click at [226, 692] on div "Ads Ads Dashboard Main dashboard for Media Buying. New Campaign Create a new ca…" at bounding box center [762, 392] width 1525 height 784
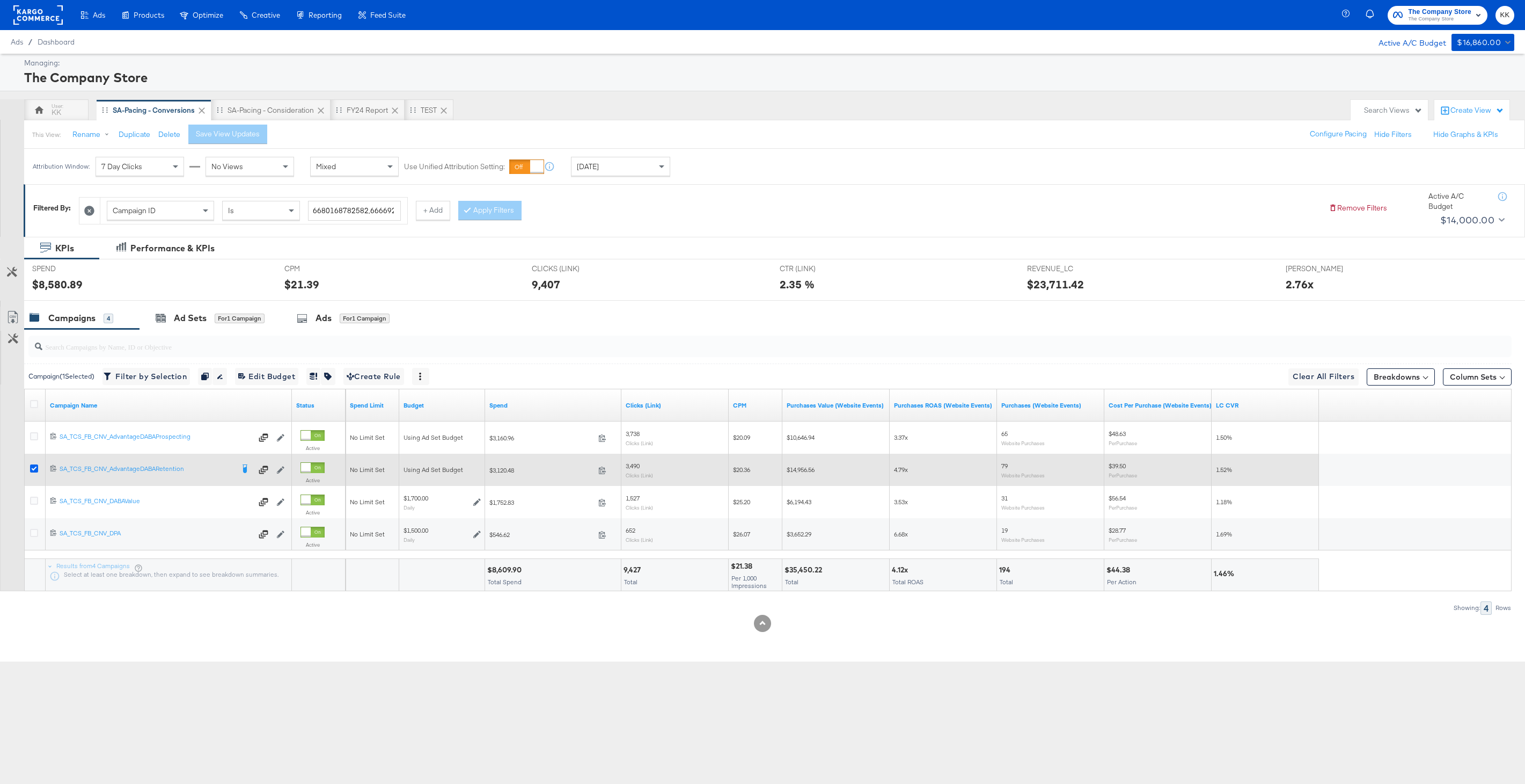
click at [33, 470] on icon at bounding box center [35, 469] width 8 height 8
click at [0, 0] on input "checkbox" at bounding box center [0, 0] width 0 height 0
